Goal: Find specific page/section: Find specific page/section

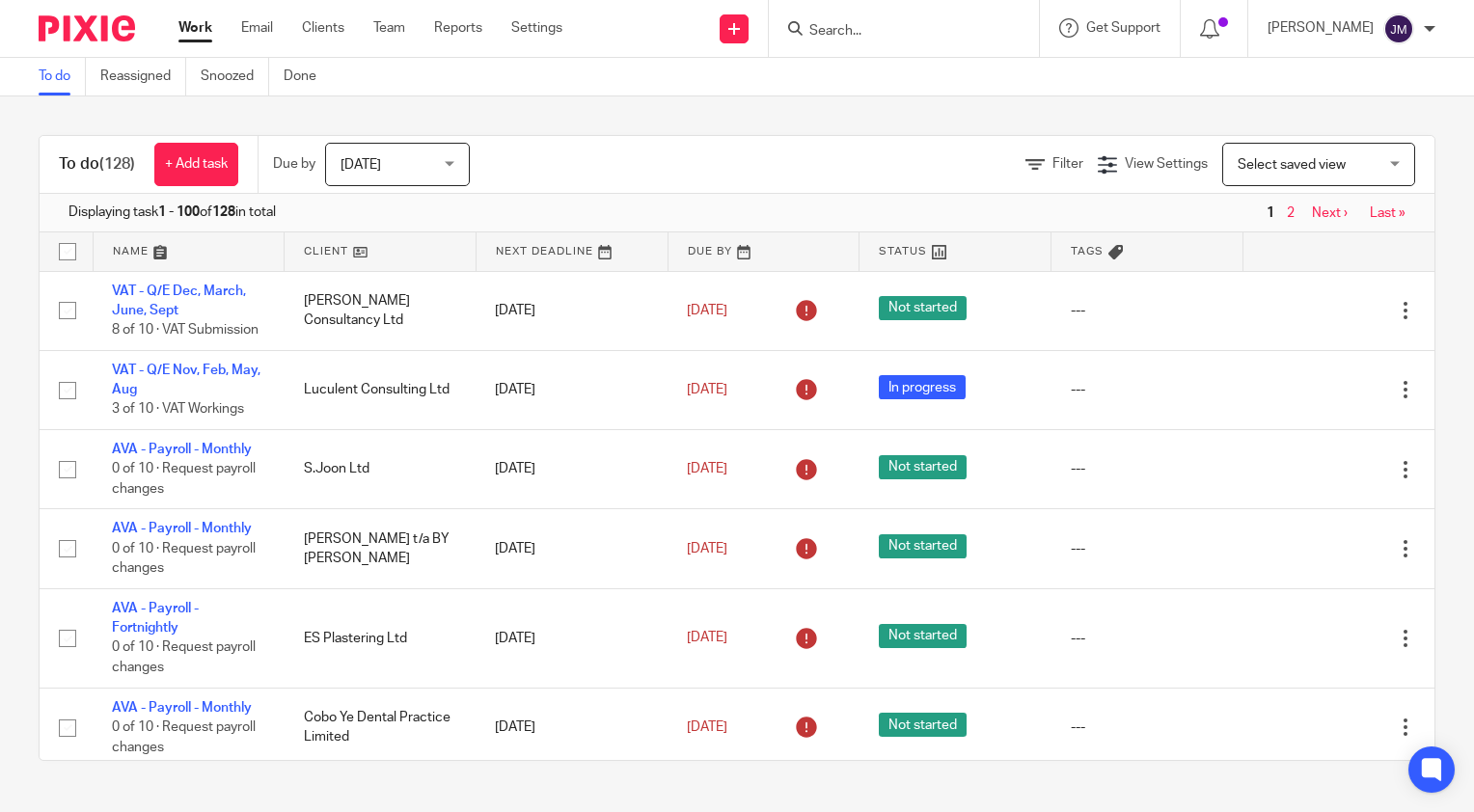
click at [887, 33] on input "Search" at bounding box center [894, 32] width 174 height 18
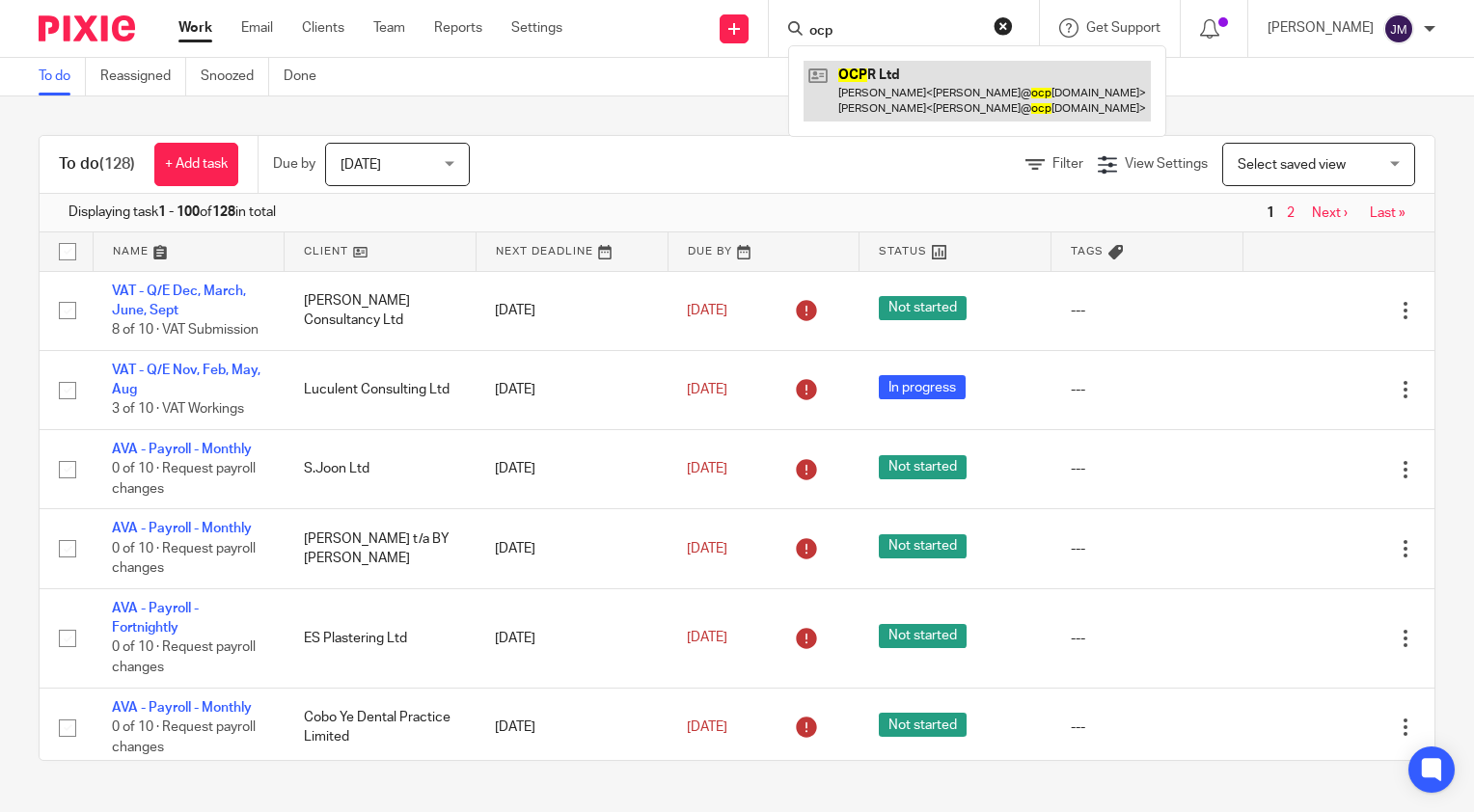
type input "ocp"
click at [901, 78] on link at bounding box center [976, 90] width 347 height 59
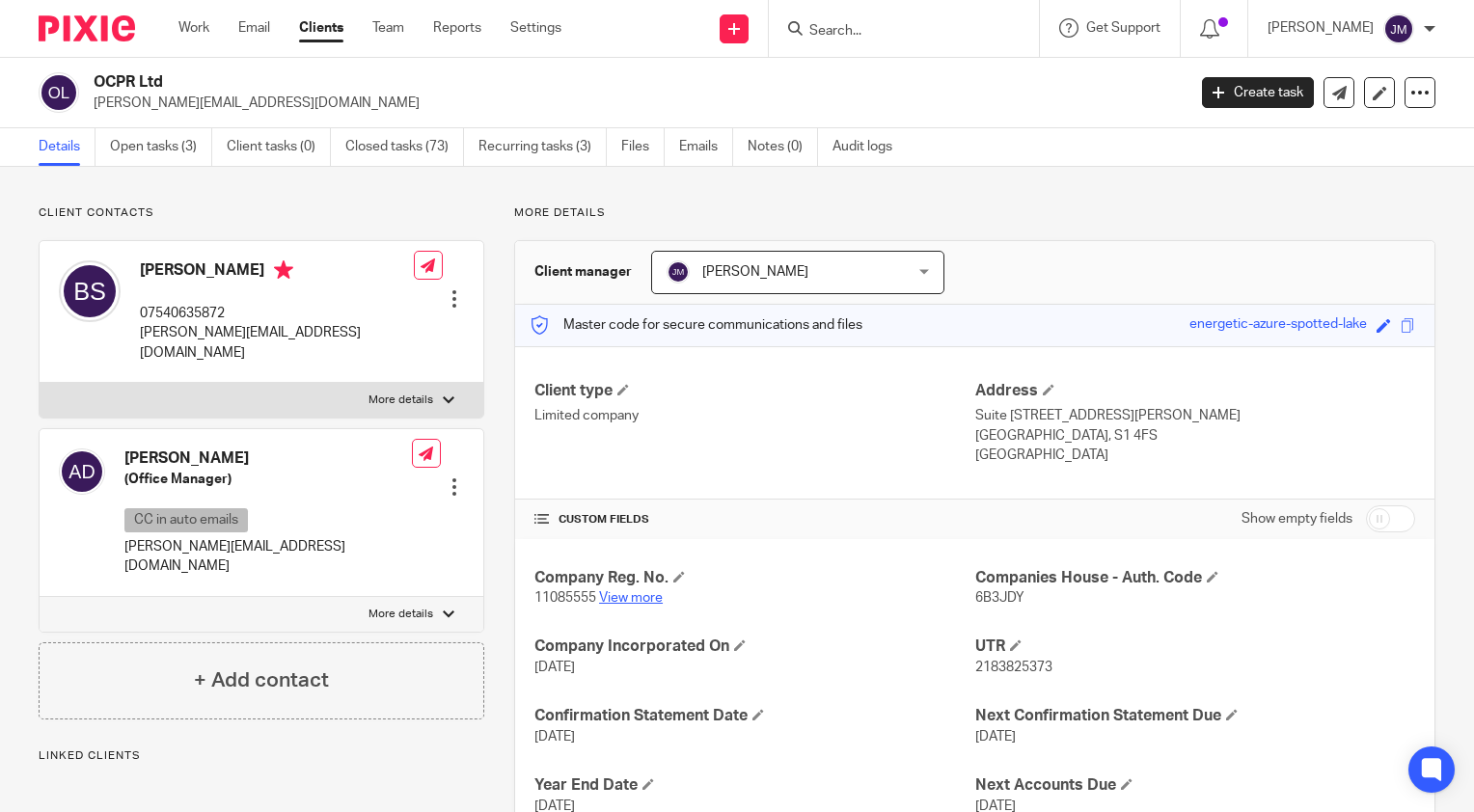
click at [625, 596] on link "View more" at bounding box center [631, 598] width 63 height 14
